Goal: Information Seeking & Learning: Find specific fact

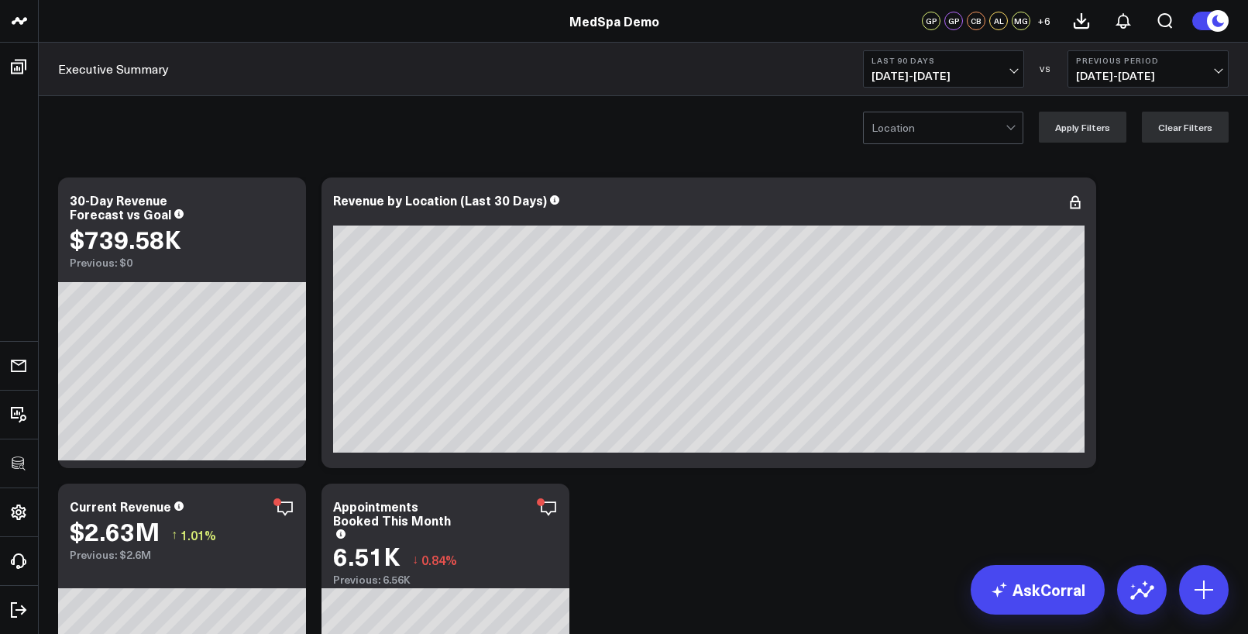
click at [658, 149] on div "Location Apply Filters Clear Filters" at bounding box center [643, 127] width 1209 height 62
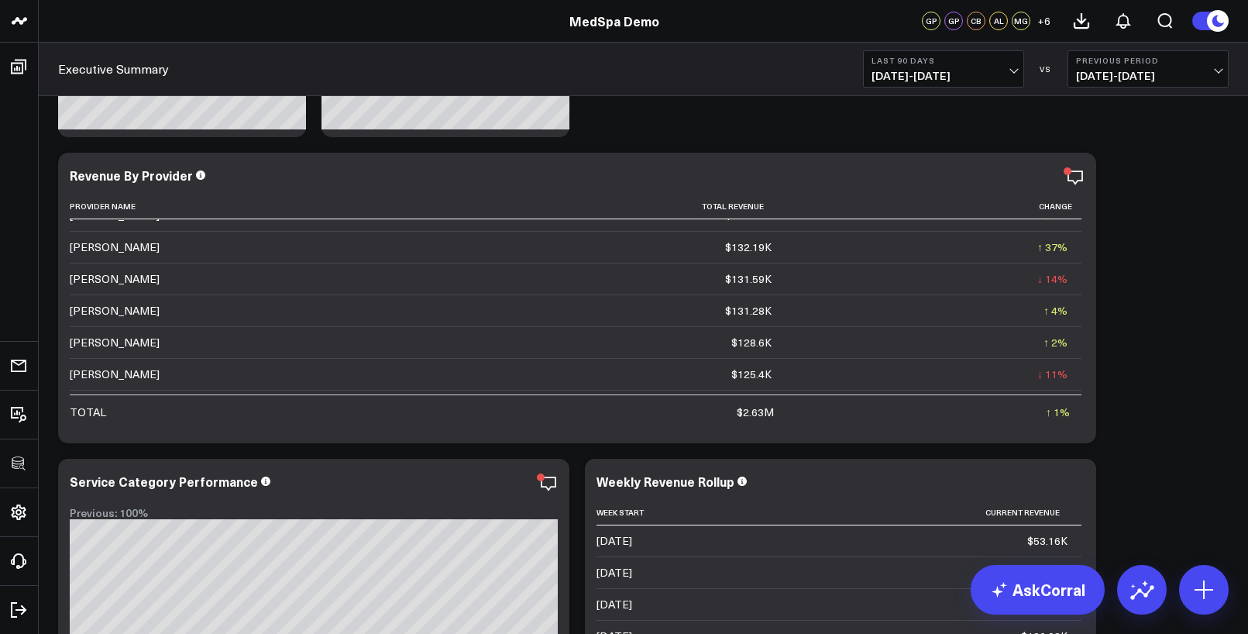
scroll to position [459, 0]
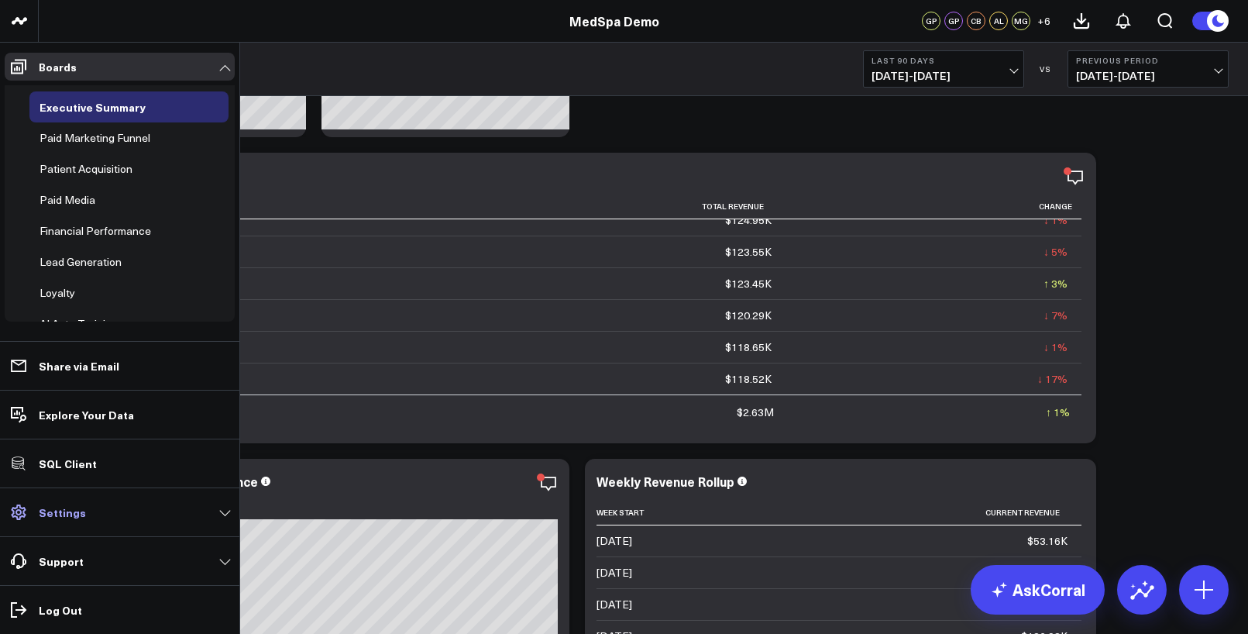
click at [70, 520] on link "Settings" at bounding box center [120, 512] width 230 height 28
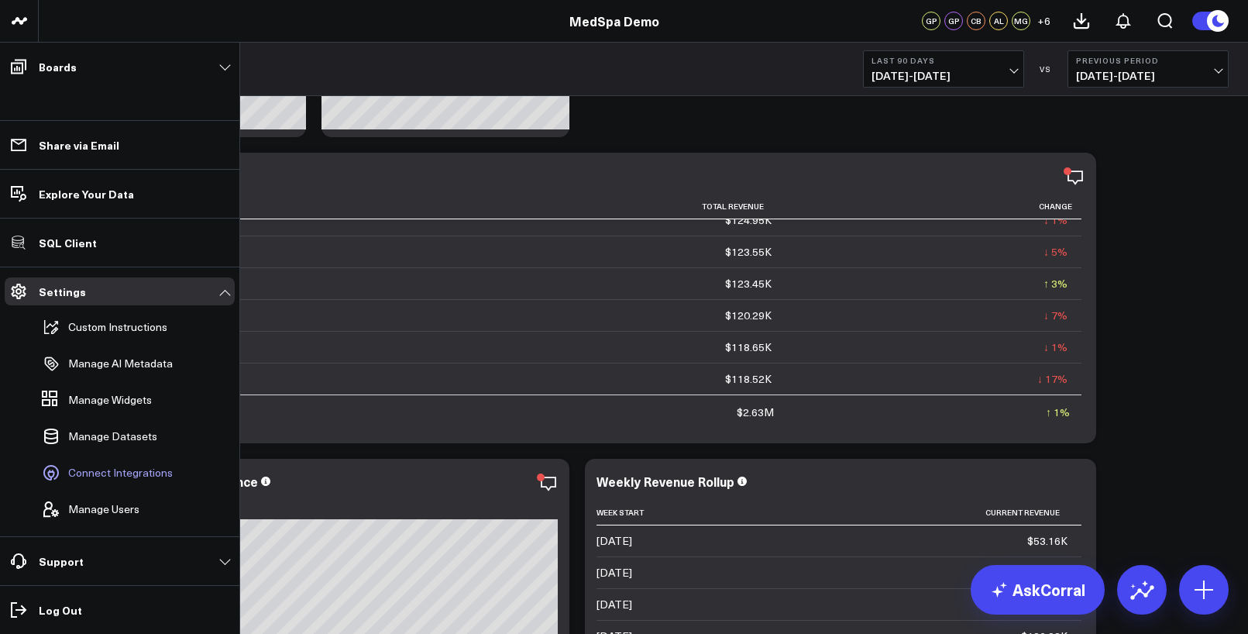
click at [95, 470] on span "Connect Integrations" at bounding box center [120, 472] width 105 height 12
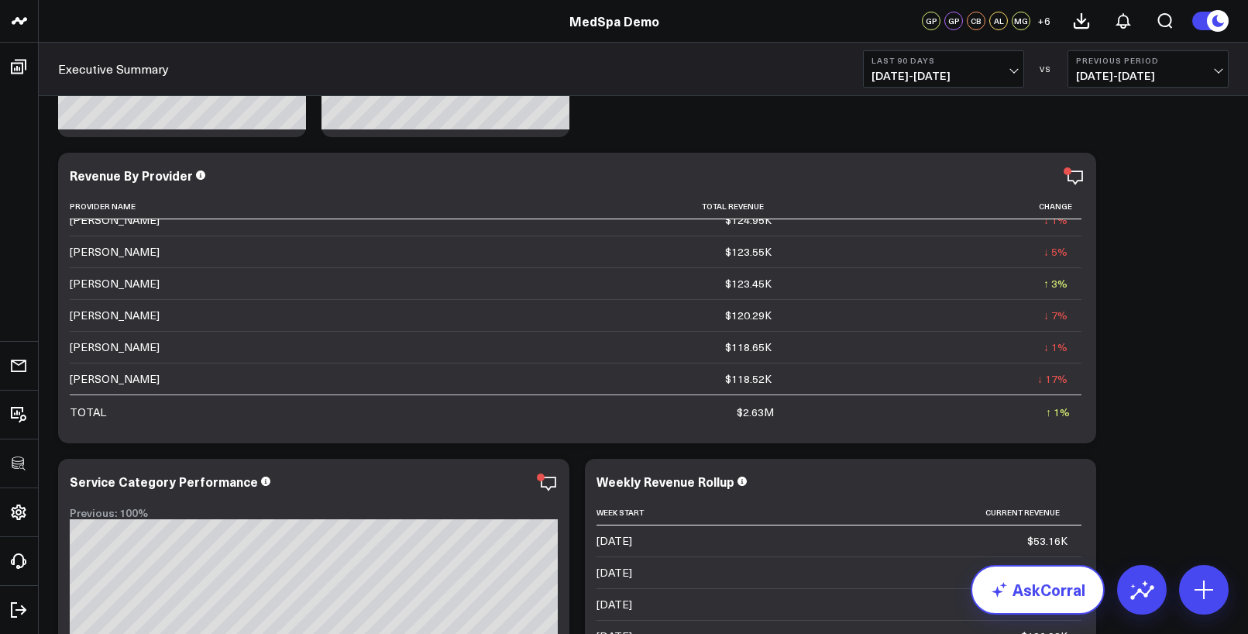
click at [1037, 593] on link "AskCorral" at bounding box center [1038, 590] width 134 height 50
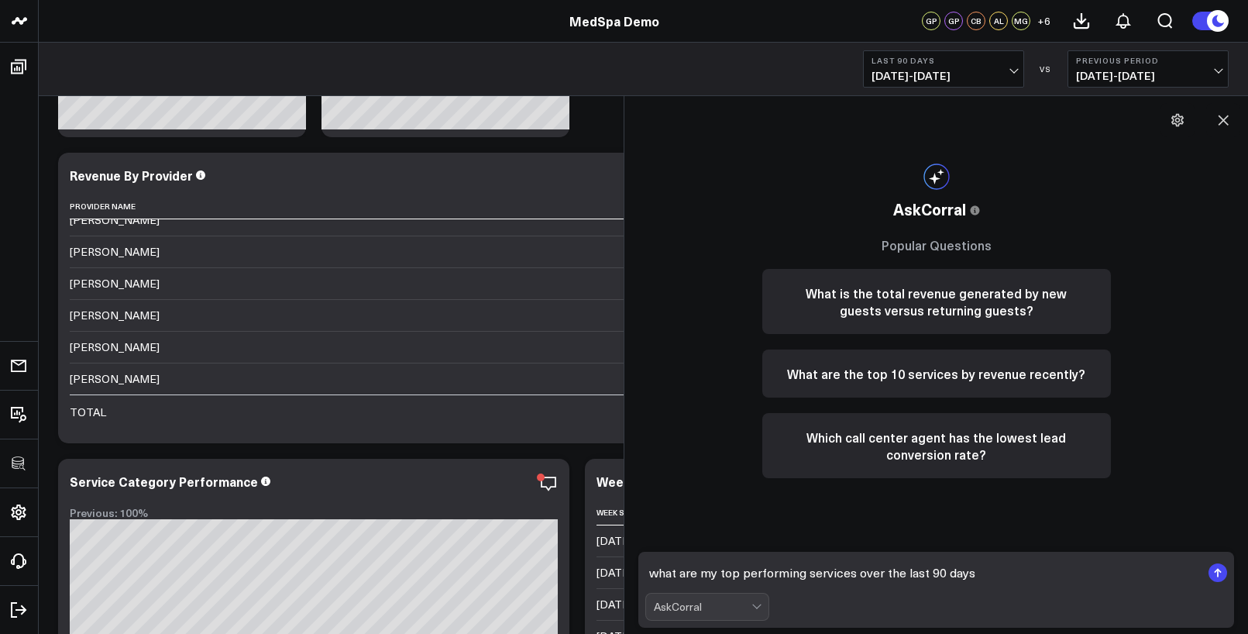
type textarea "what are my top performing services over the last 90 days?"
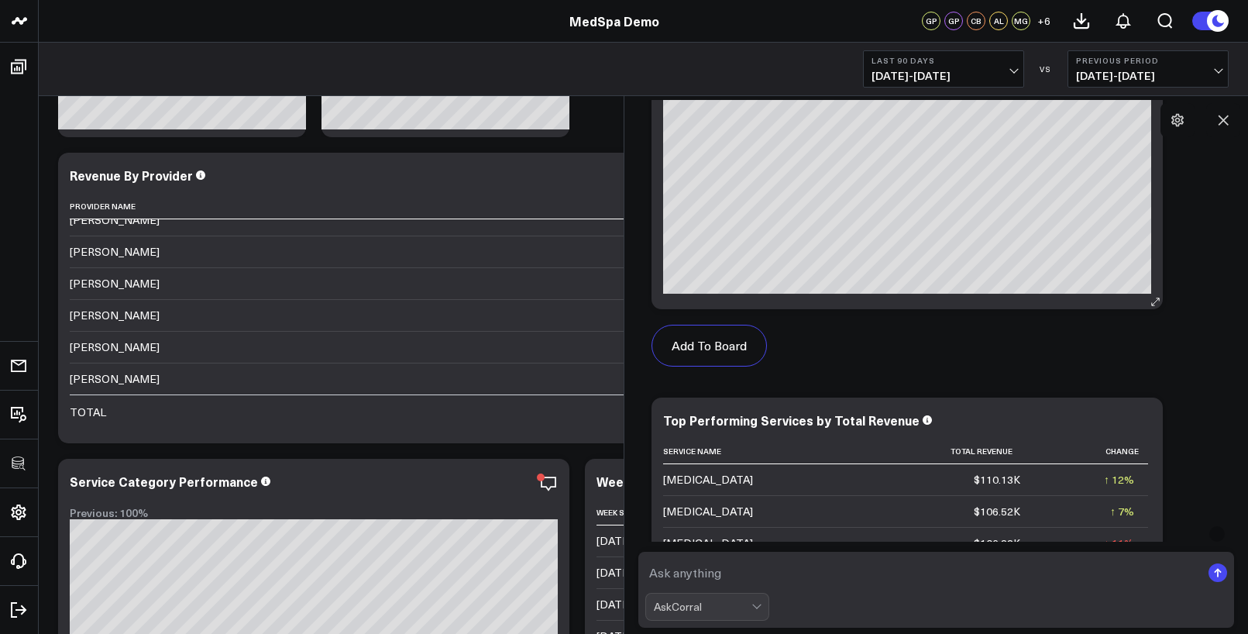
scroll to position [504, 0]
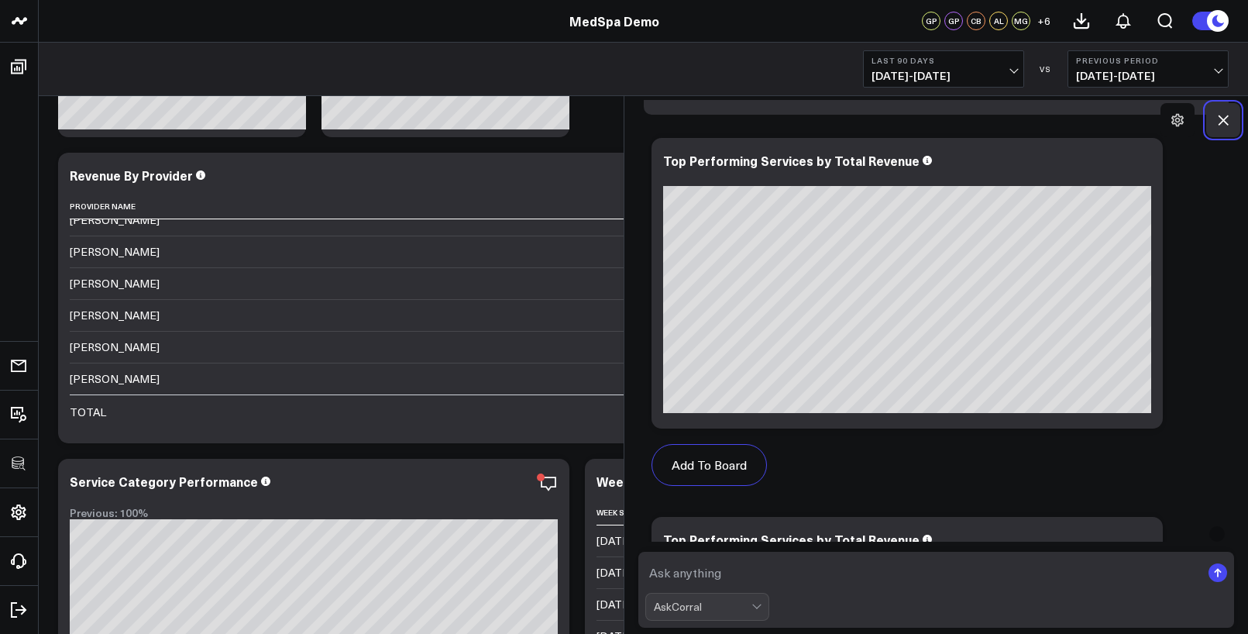
click at [1209, 119] on button at bounding box center [1223, 120] width 34 height 34
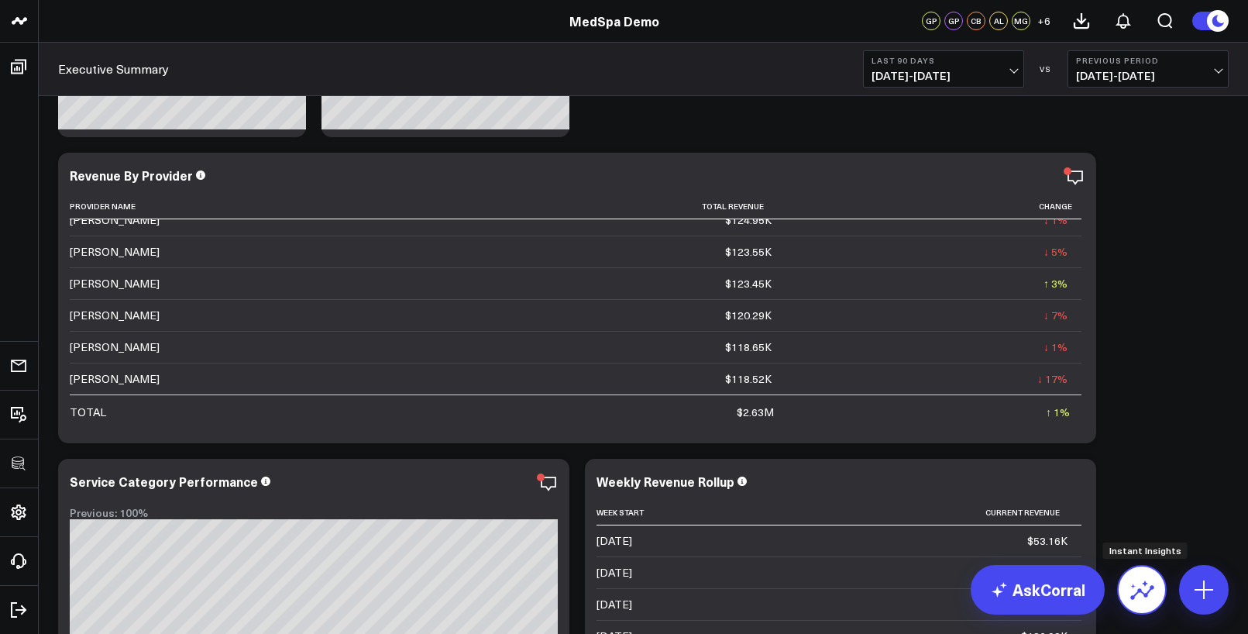
click at [1136, 587] on icon at bounding box center [1142, 589] width 25 height 25
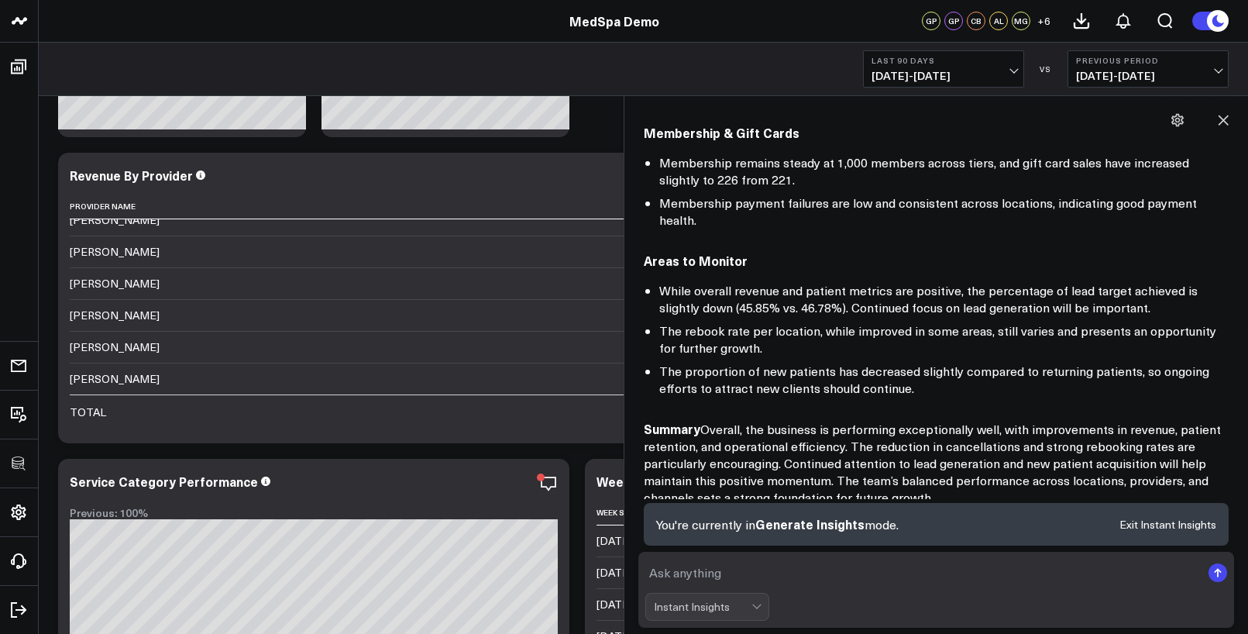
scroll to position [1006, 0]
